Goal: Entertainment & Leisure: Browse casually

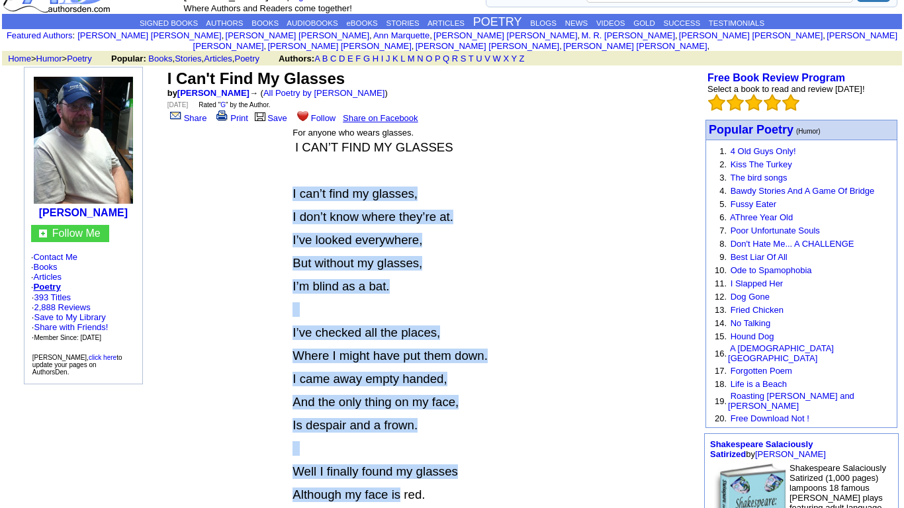
drag, startPoint x: 287, startPoint y: 235, endPoint x: 397, endPoint y: 497, distance: 284.3
click at [397, 497] on table "For anyone who wears glasses. I CAN’T FIND MY GLASSES I can’t find my glasses, …" at bounding box center [433, 419] width 284 height 587
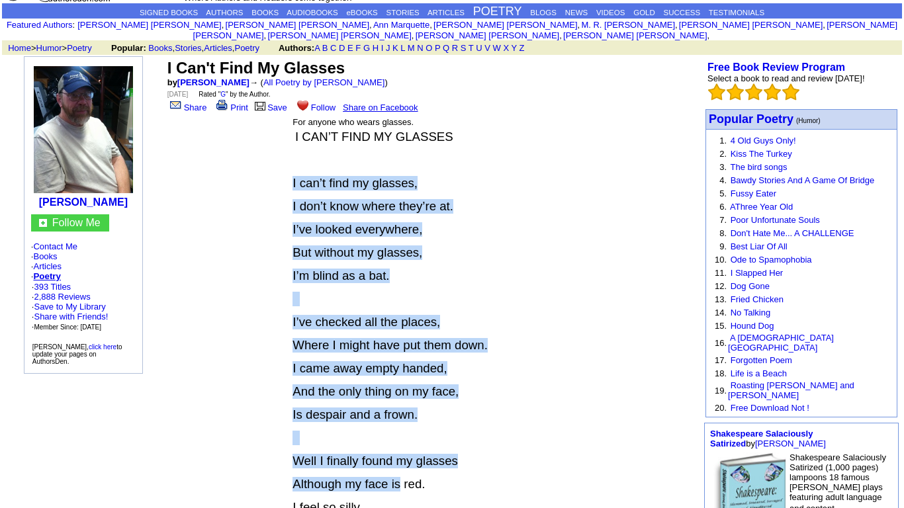
click at [516, 390] on p "And the only thing on my face," at bounding box center [433, 392] width 280 height 15
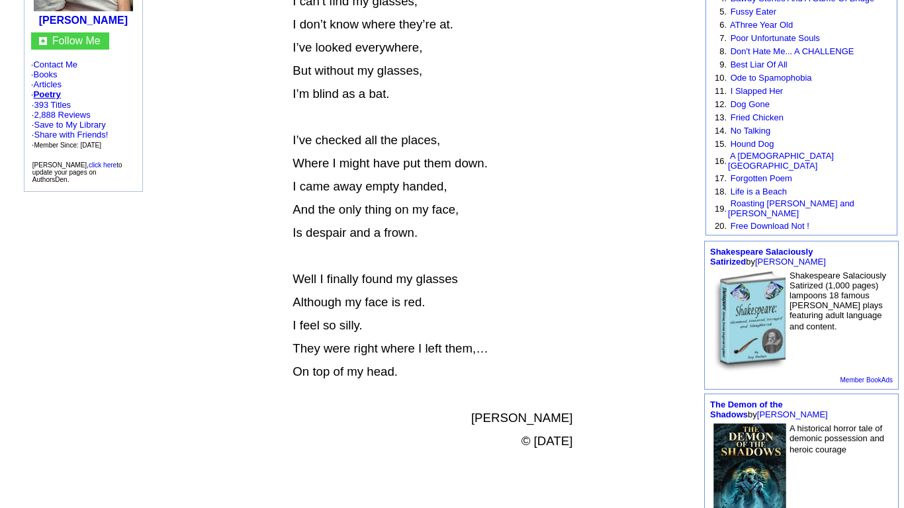
scroll to position [232, 0]
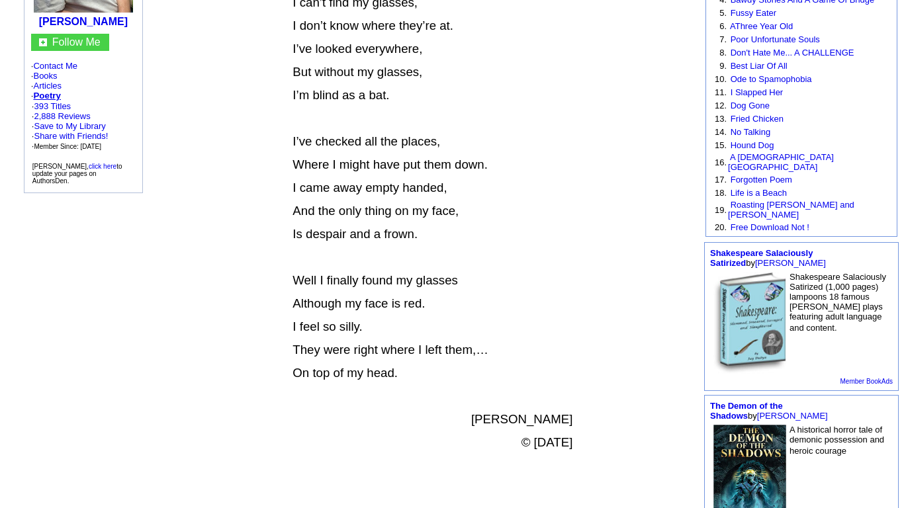
click at [399, 381] on p "On top of my head." at bounding box center [433, 373] width 280 height 15
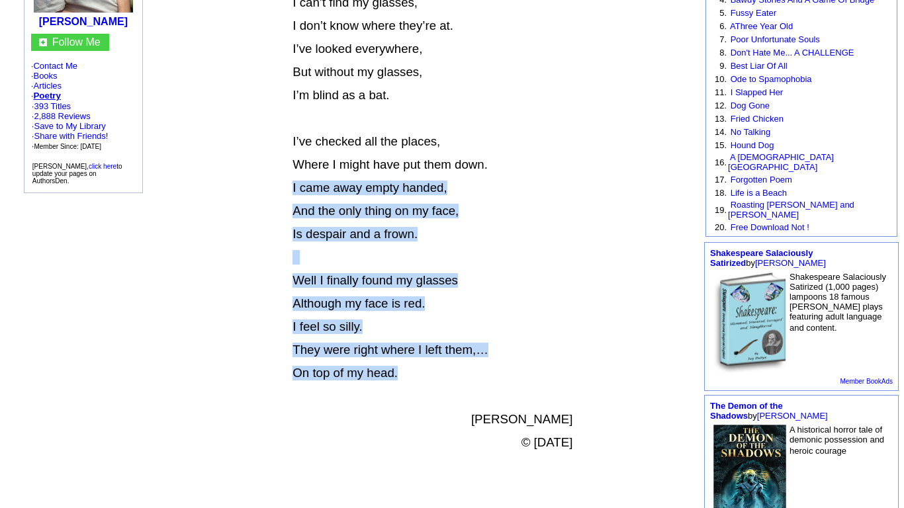
drag, startPoint x: 398, startPoint y: 384, endPoint x: 302, endPoint y: 144, distance: 258.8
click at [302, 144] on font "I CAN’T FIND MY GLASSES I can’t find my glasses, I don’t know where they’re at.…" at bounding box center [433, 223] width 280 height 548
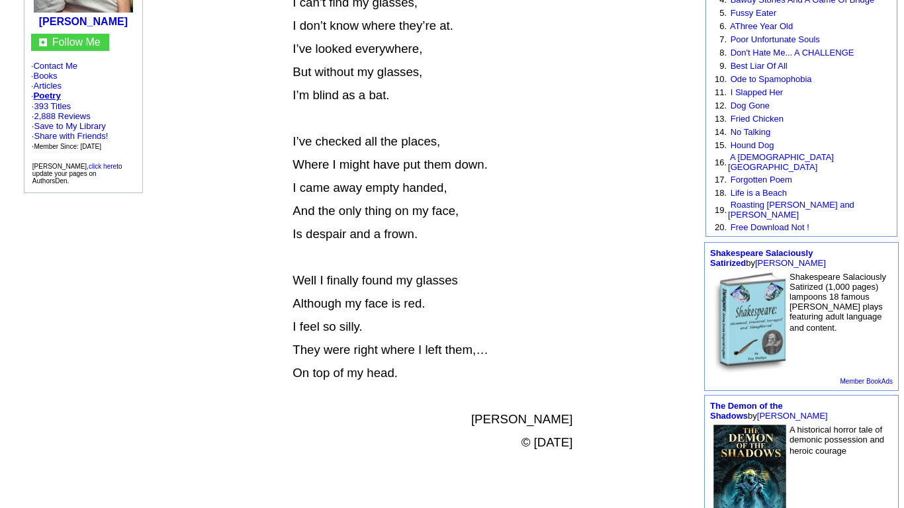
scroll to position [197, 0]
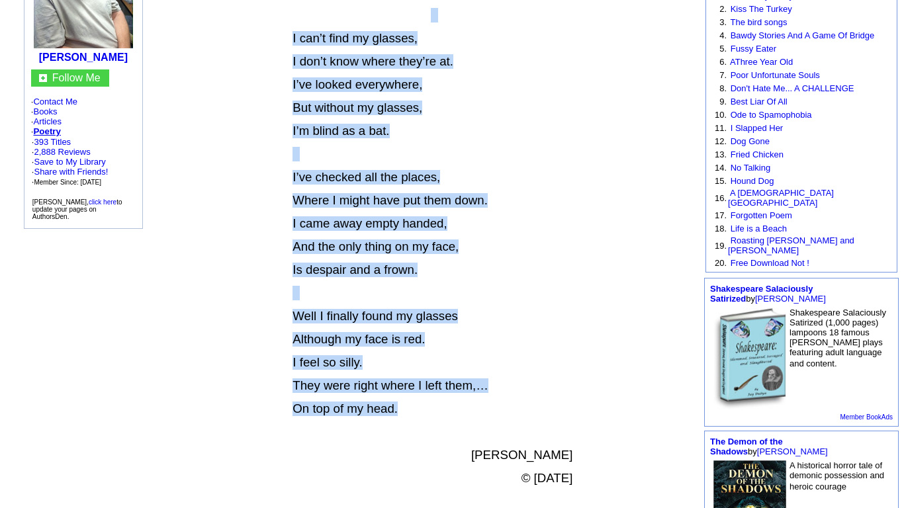
drag, startPoint x: 396, startPoint y: 419, endPoint x: 214, endPoint y: 74, distance: 390.0
click at [214, 74] on center "I Can't Find My Glasses by [PERSON_NAME] → ( All Poetry by [PERSON_NAME] ) [DAT…" at bounding box center [433, 234] width 536 height 646
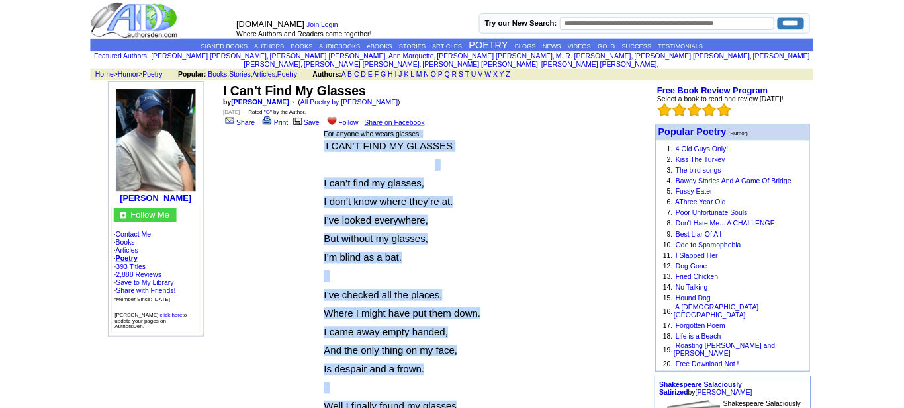
scroll to position [0, 0]
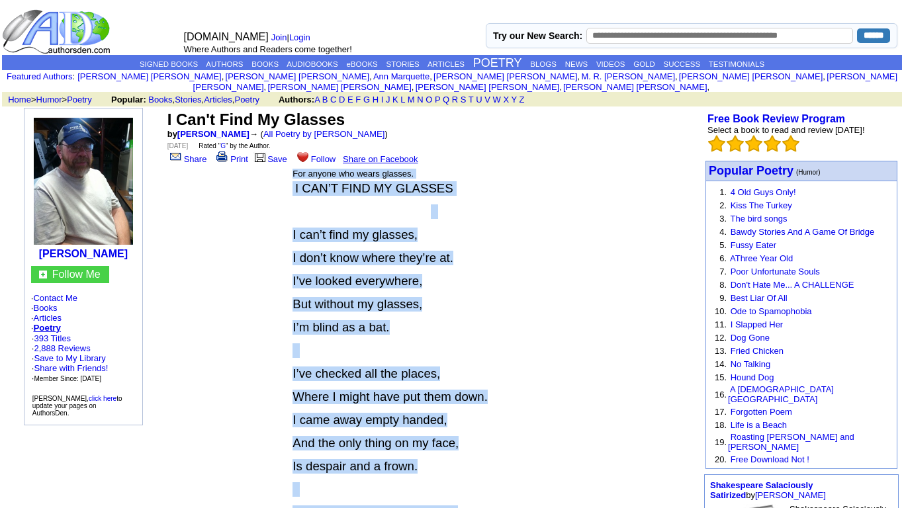
copy center "For anyone who wears glasses. I CAN’T FIND MY GLASSES I can’t find my glasses, …"
